Goal: Task Accomplishment & Management: Use online tool/utility

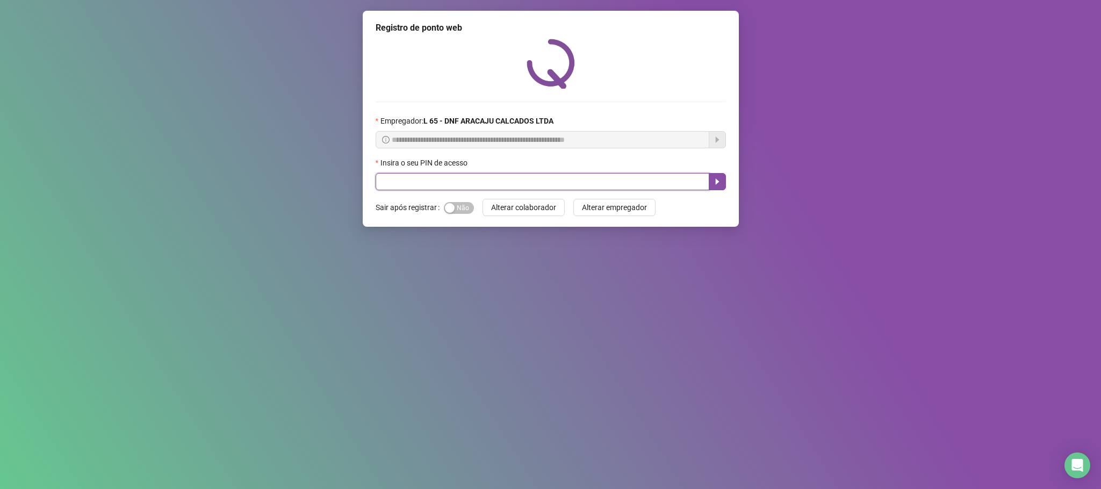
click at [409, 186] on input "text" at bounding box center [543, 181] width 334 height 17
click at [455, 212] on span "Sim Não" at bounding box center [459, 208] width 30 height 12
click at [393, 181] on input "text" at bounding box center [543, 181] width 334 height 17
type input "*****"
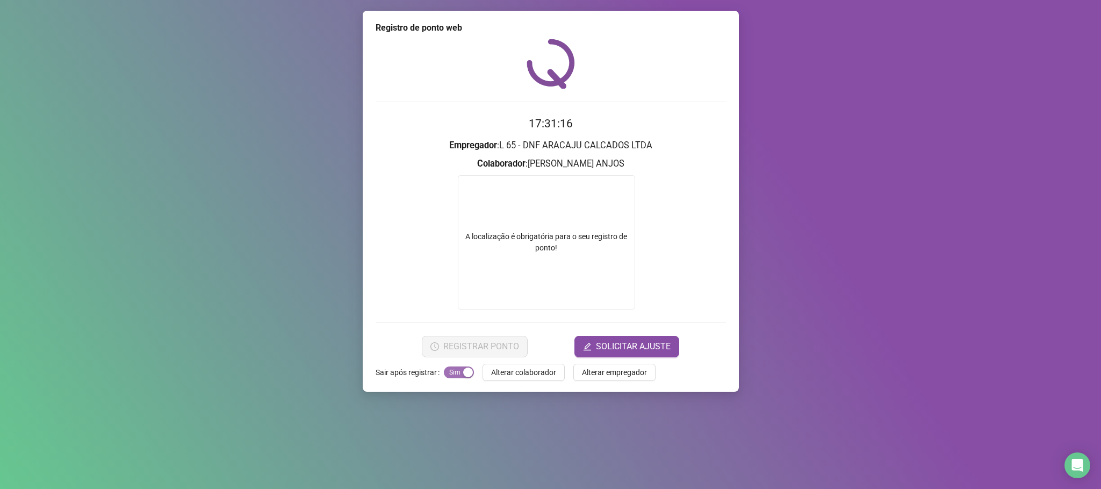
click at [447, 373] on span "Sim Não" at bounding box center [459, 373] width 30 height 12
click at [452, 368] on span "Sim Não" at bounding box center [459, 373] width 30 height 12
drag, startPoint x: 550, startPoint y: 245, endPoint x: 552, endPoint y: 239, distance: 6.1
click at [552, 239] on div "A localização é obrigatória para o seu registro de ponto!" at bounding box center [547, 242] width 176 height 23
drag, startPoint x: 563, startPoint y: 160, endPoint x: 561, endPoint y: 173, distance: 13.6
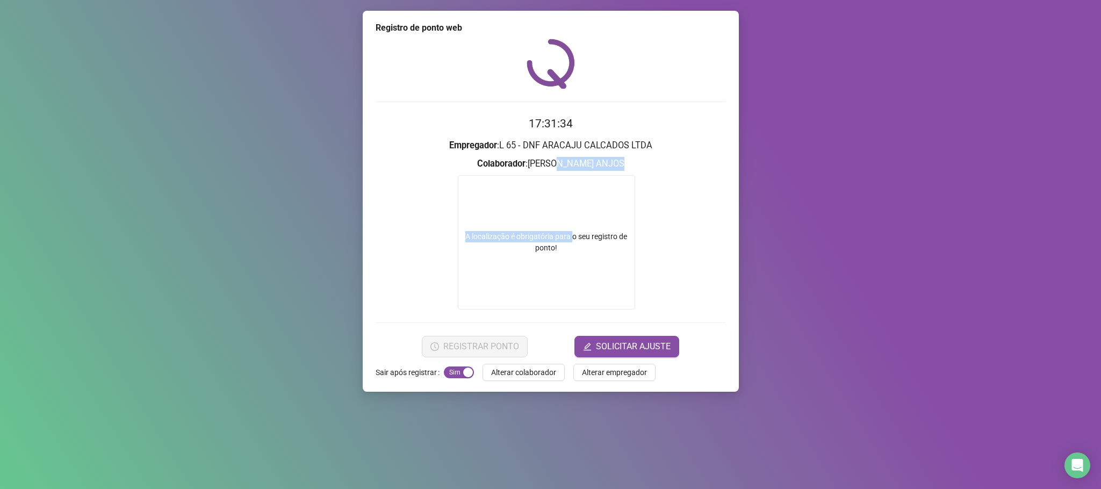
click at [561, 173] on form "17:31:34 Empregador : L 65 - DNF ARACAJU CALCADOS LTDA Colaborador : JOELMA SOU…" at bounding box center [551, 236] width 350 height 242
click at [583, 242] on div "A localização é obrigatória para o seu registro de ponto!" at bounding box center [547, 242] width 176 height 23
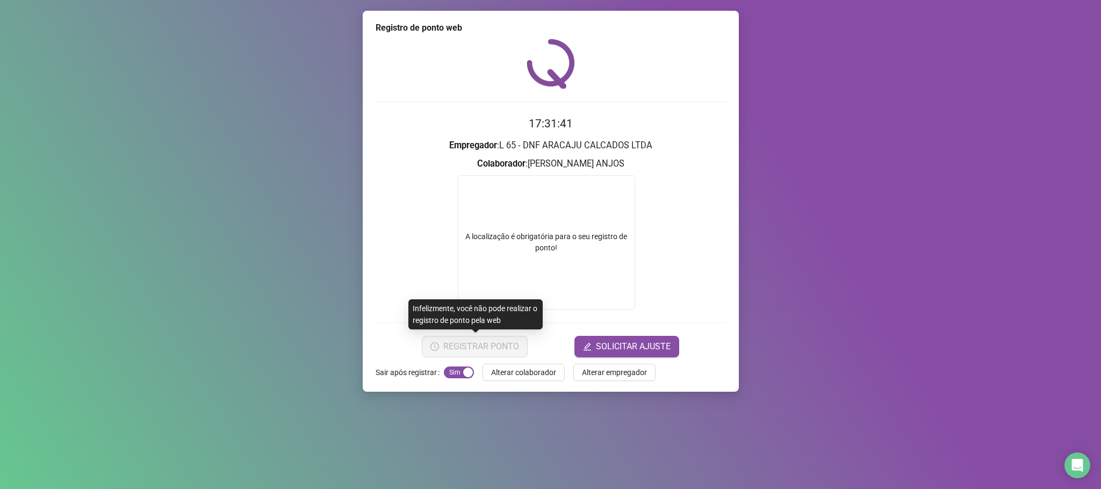
click at [520, 321] on div "Infelizmente, você não pode realizar o registro de ponto pela web" at bounding box center [476, 314] width 134 height 30
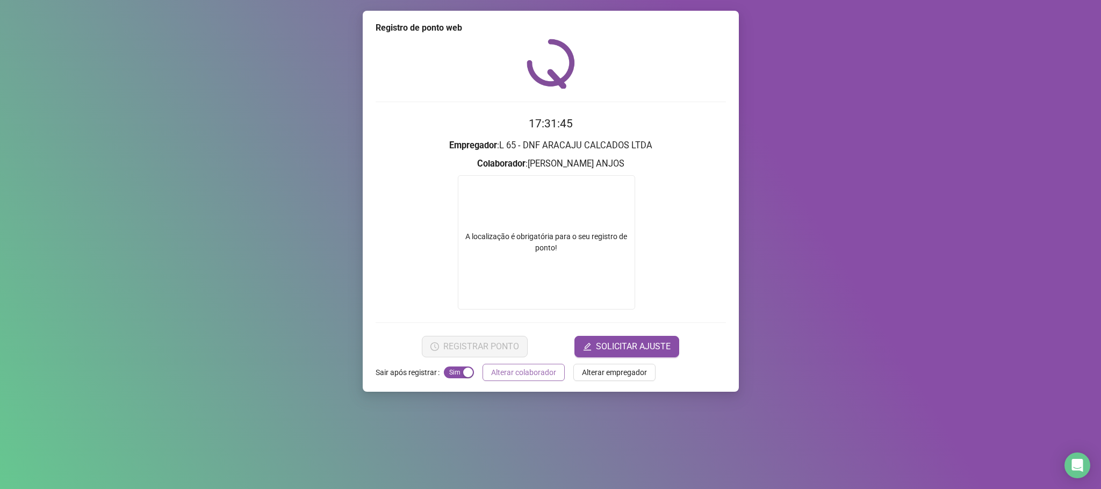
click at [533, 376] on span "Alterar colaborador" at bounding box center [523, 373] width 65 height 12
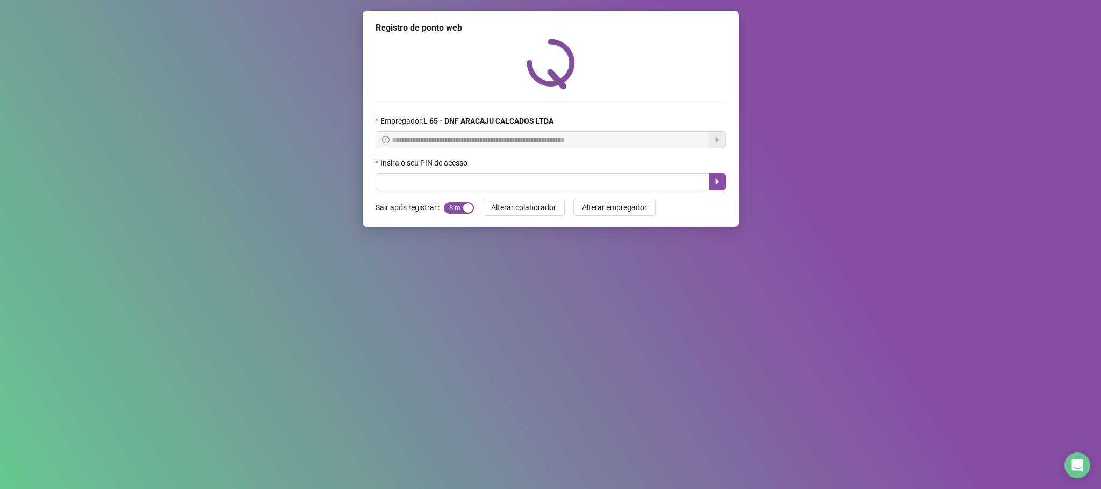
click at [479, 147] on span "**********" at bounding box center [543, 139] width 334 height 17
click at [465, 187] on input "text" at bounding box center [543, 181] width 334 height 17
click at [455, 206] on span "Sim Não" at bounding box center [459, 208] width 30 height 12
click at [417, 188] on input "text" at bounding box center [543, 181] width 334 height 17
type input "*****"
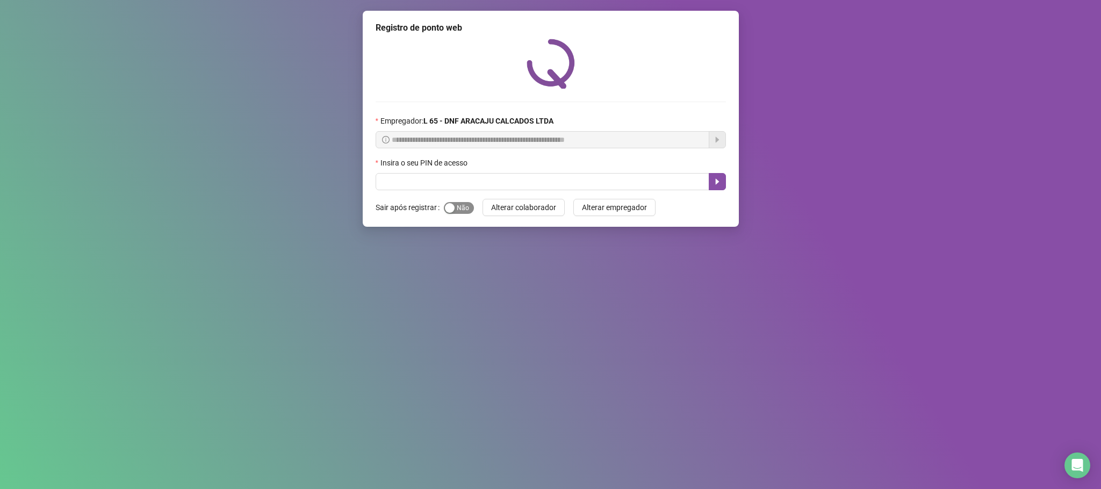
click at [456, 204] on span "Sim Não" at bounding box center [459, 208] width 30 height 12
click at [403, 175] on input "text" at bounding box center [543, 181] width 334 height 17
click at [444, 212] on span "Sim Não" at bounding box center [459, 208] width 30 height 12
